Goal: Navigation & Orientation: Find specific page/section

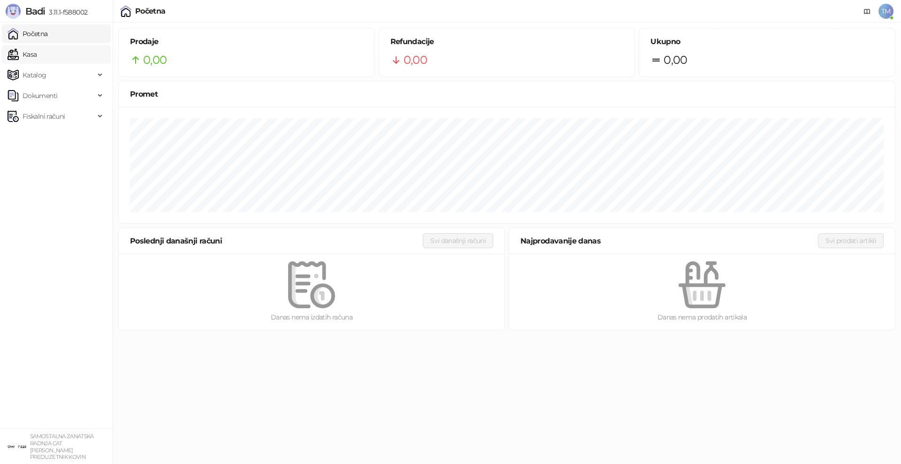
click at [37, 63] on link "Kasa" at bounding box center [22, 54] width 29 height 19
